Goal: Navigation & Orientation: Go to known website

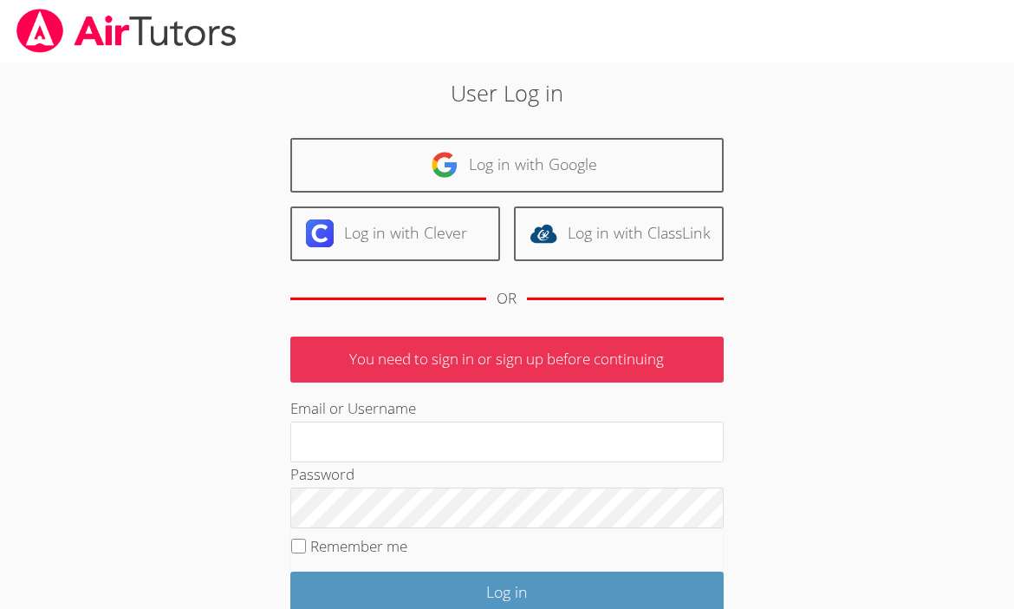
click at [957, 101] on body "User Log in Log in with Google Log in with Clever Log in with ClassLink OR You …" at bounding box center [507, 304] width 1014 height 609
click at [823, 486] on div "User Log in Log in with Google Log in with Clever Log in with ClassLink OR You …" at bounding box center [507, 392] width 761 height 661
